Goal: Information Seeking & Learning: Find specific fact

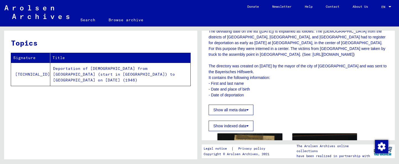
scroll to position [131, 0]
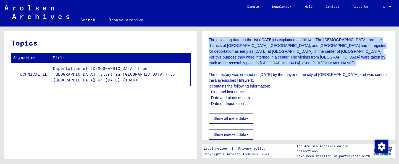
drag, startPoint x: 395, startPoint y: 62, endPoint x: 395, endPoint y: 65, distance: 3.0
click at [395, 65] on div "1 Incarceration Documents / 1.2 Miscellaneous / 1.2.1 Deportations and Transpor…" at bounding box center [300, 93] width 200 height 133
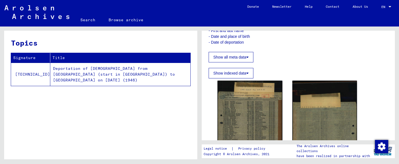
scroll to position [190, 0]
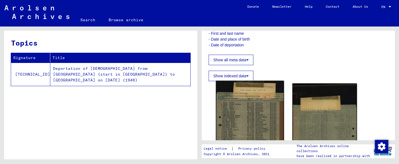
click at [248, 84] on img at bounding box center [250, 130] width 68 height 99
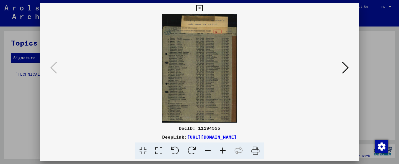
click at [347, 68] on icon at bounding box center [345, 67] width 7 height 13
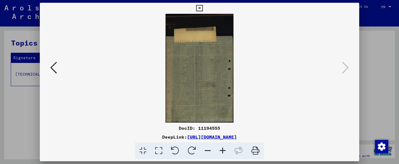
click at [201, 78] on img at bounding box center [200, 68] width 282 height 109
click at [53, 70] on icon at bounding box center [53, 67] width 7 height 13
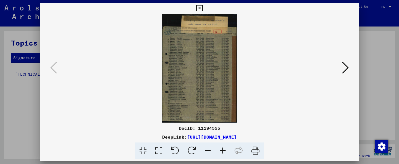
click at [11, 20] on div at bounding box center [199, 82] width 399 height 164
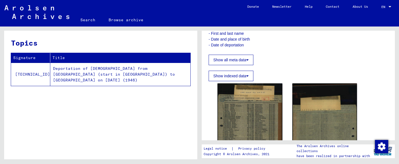
click at [54, 70] on td "Deportation of Jews from Kitzingen (start in Nuremberg) to Izibica on 1942/03/2…" at bounding box center [120, 74] width 140 height 23
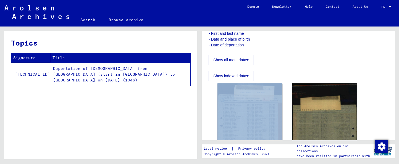
drag, startPoint x: 390, startPoint y: 76, endPoint x: 392, endPoint y: 78, distance: 3.3
click at [390, 79] on yv-its-full-details "1 Incarceration Documents / 1.2 Miscellaneous / 1.2.1 Deportations and Transpor…" at bounding box center [298, 34] width 193 height 373
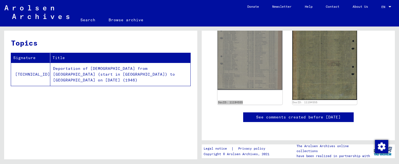
scroll to position [440, 0]
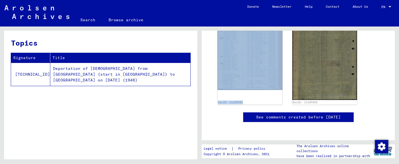
click at [46, 13] on img at bounding box center [36, 12] width 65 height 14
